Goal: Task Accomplishment & Management: Manage account settings

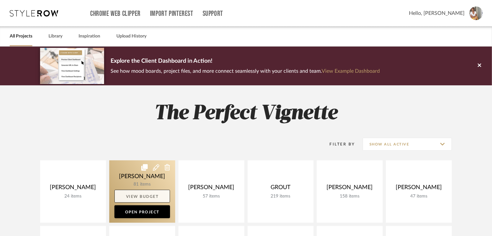
click at [155, 196] on link "View Budget" at bounding box center [143, 196] width 56 height 13
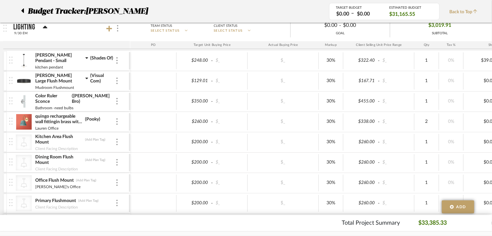
scroll to position [686, 0]
click at [28, 121] on img at bounding box center [24, 122] width 16 height 16
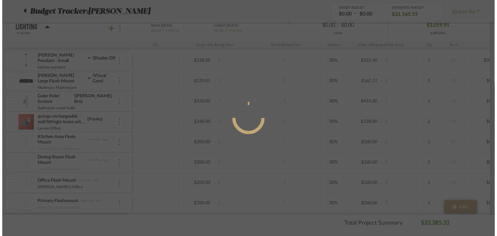
scroll to position [0, 0]
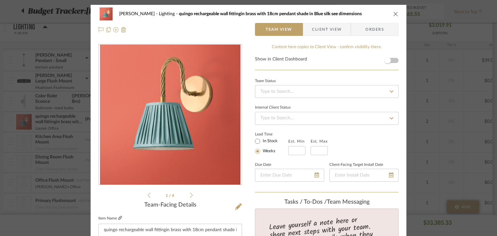
click at [118, 218] on icon at bounding box center [120, 218] width 4 height 4
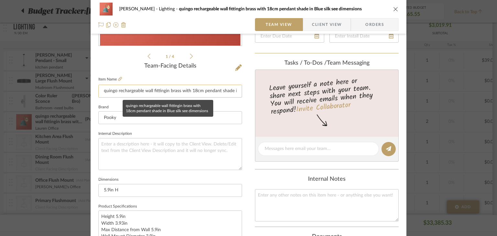
click at [154, 87] on input "quingo rechargeable wall fittingin brass with 18cm pendant shade in Blue silk s…" at bounding box center [170, 91] width 144 height 13
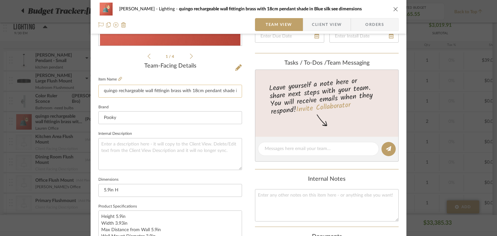
click at [154, 87] on input "quingo rechargeable wall fittingin brass with 18cm pendant shade in Blue silk s…" at bounding box center [170, 91] width 144 height 13
